Goal: Transaction & Acquisition: Obtain resource

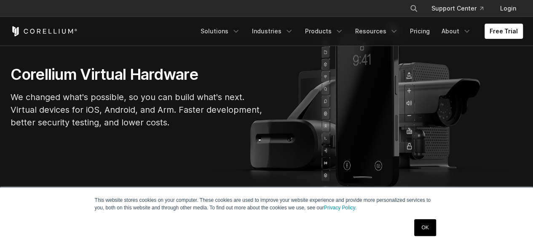
scroll to position [77, 0]
click at [425, 224] on link "OK" at bounding box center [424, 227] width 21 height 17
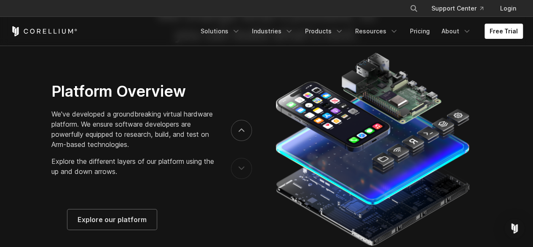
scroll to position [1266, 0]
click at [495, 27] on link "Free Trial" at bounding box center [504, 31] width 38 height 15
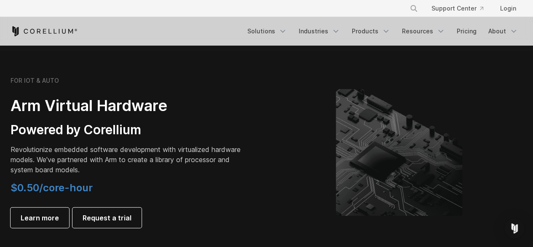
scroll to position [972, 0]
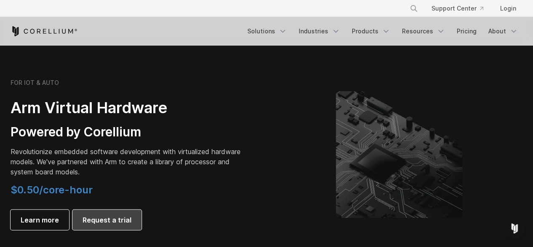
click at [110, 218] on span "Request a trial" at bounding box center [107, 220] width 49 height 10
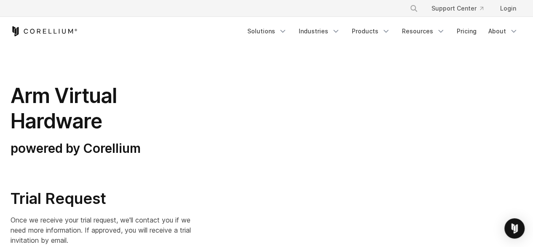
select select "**"
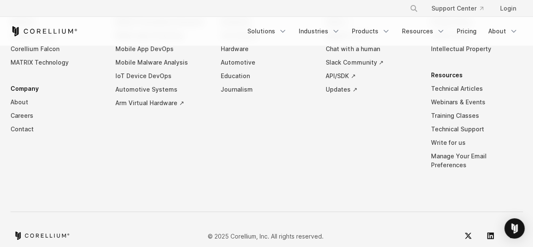
scroll to position [649, 0]
